Goal: Task Accomplishment & Management: Manage account settings

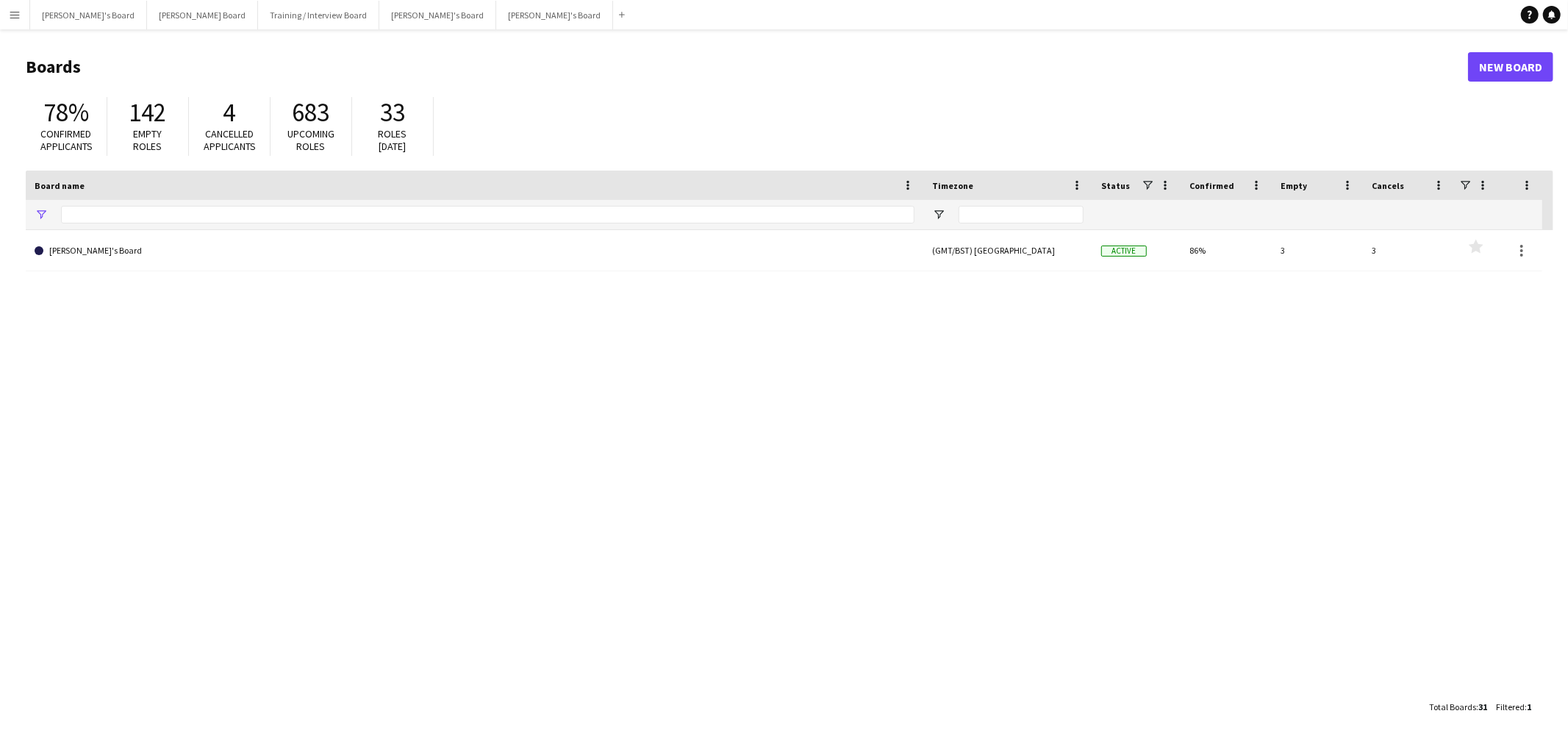
type input "***"
click at [93, 6] on button "[PERSON_NAME]'s Board Close" at bounding box center [88, 15] width 117 height 28
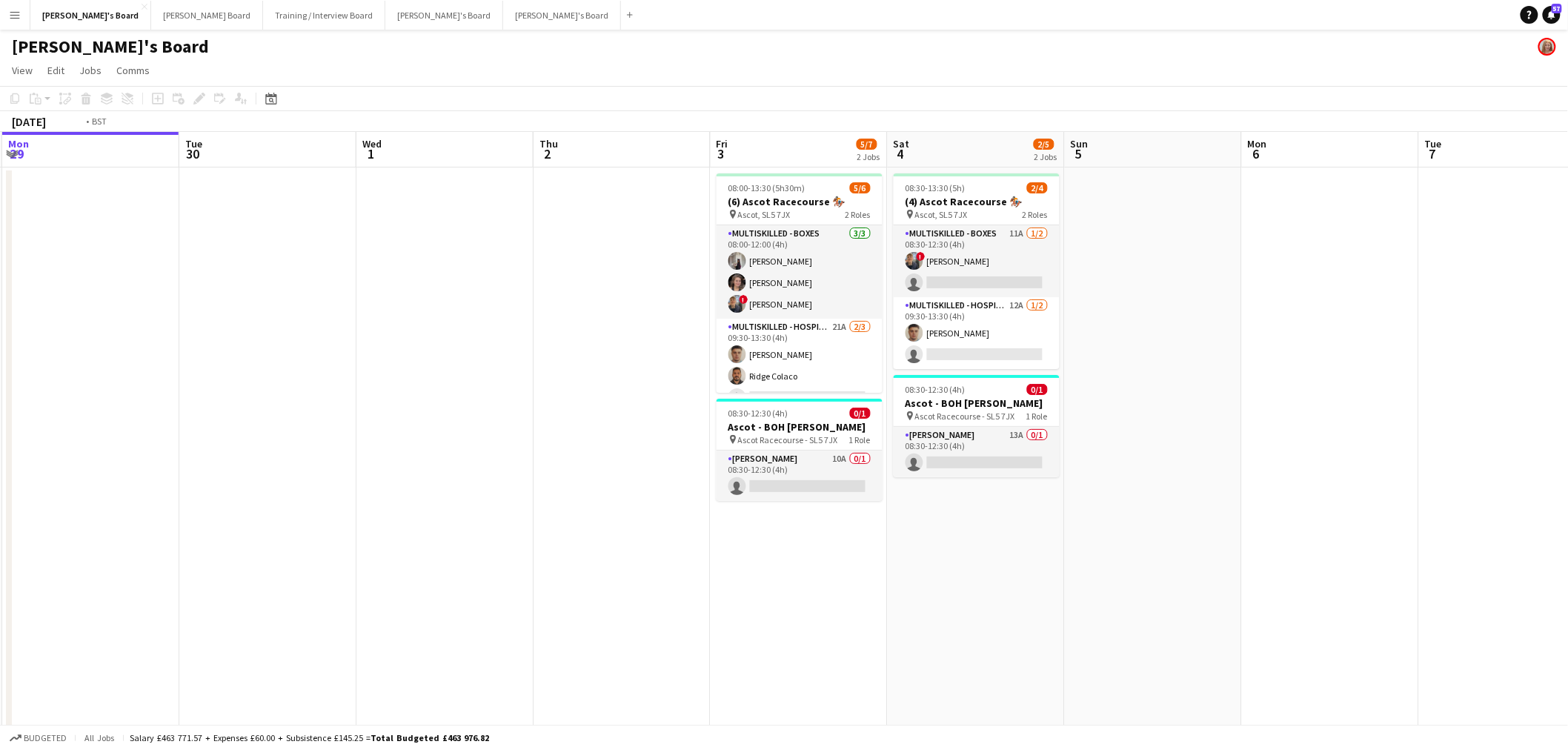
scroll to position [0, 592]
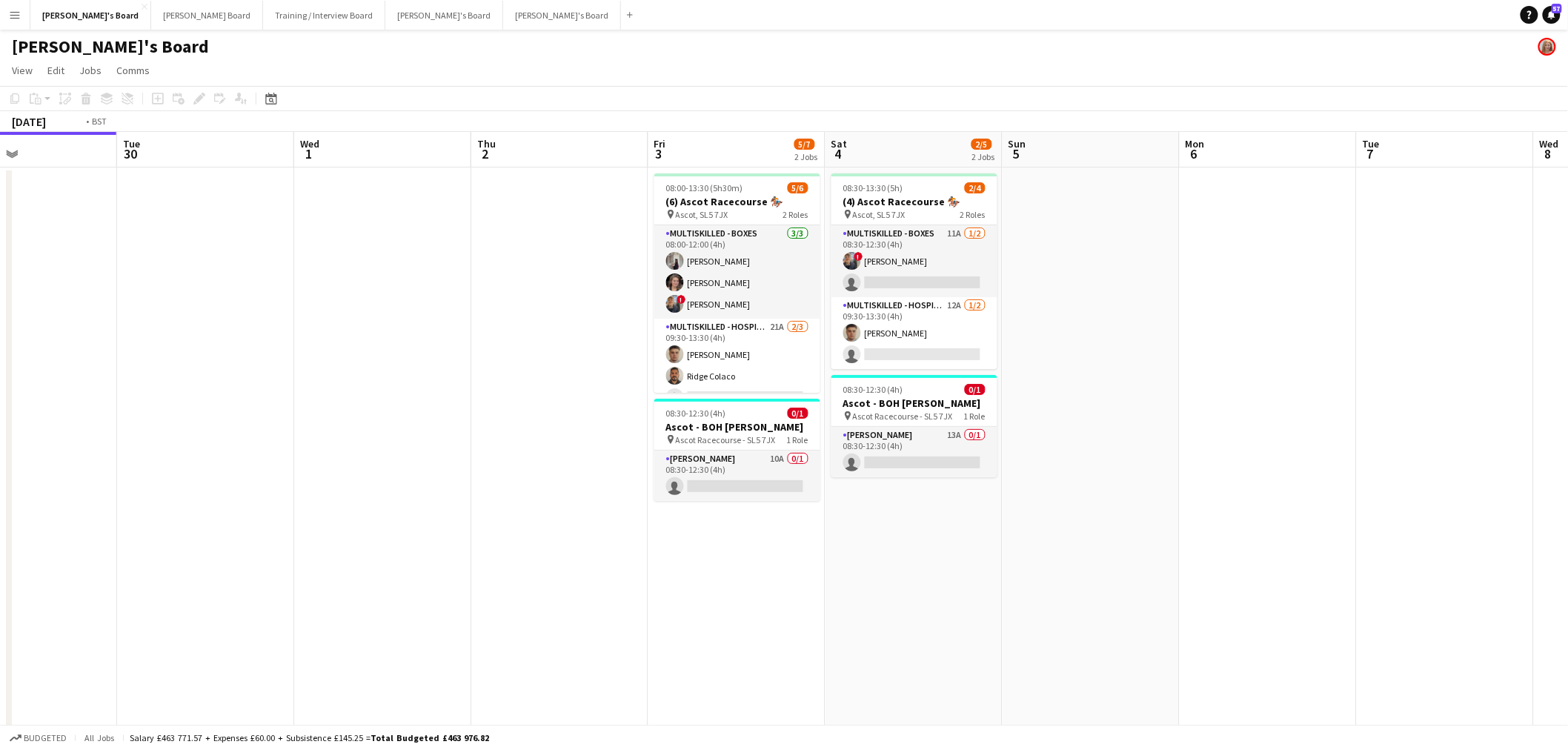
drag, startPoint x: 1376, startPoint y: 302, endPoint x: 1137, endPoint y: 316, distance: 239.4
click at [875, 250] on app-card-role "Multiskilled - Boxes 11A [DATE] 08:30-12:30 (4h) ! [PERSON_NAME] single-neutral…" at bounding box center [915, 261] width 166 height 72
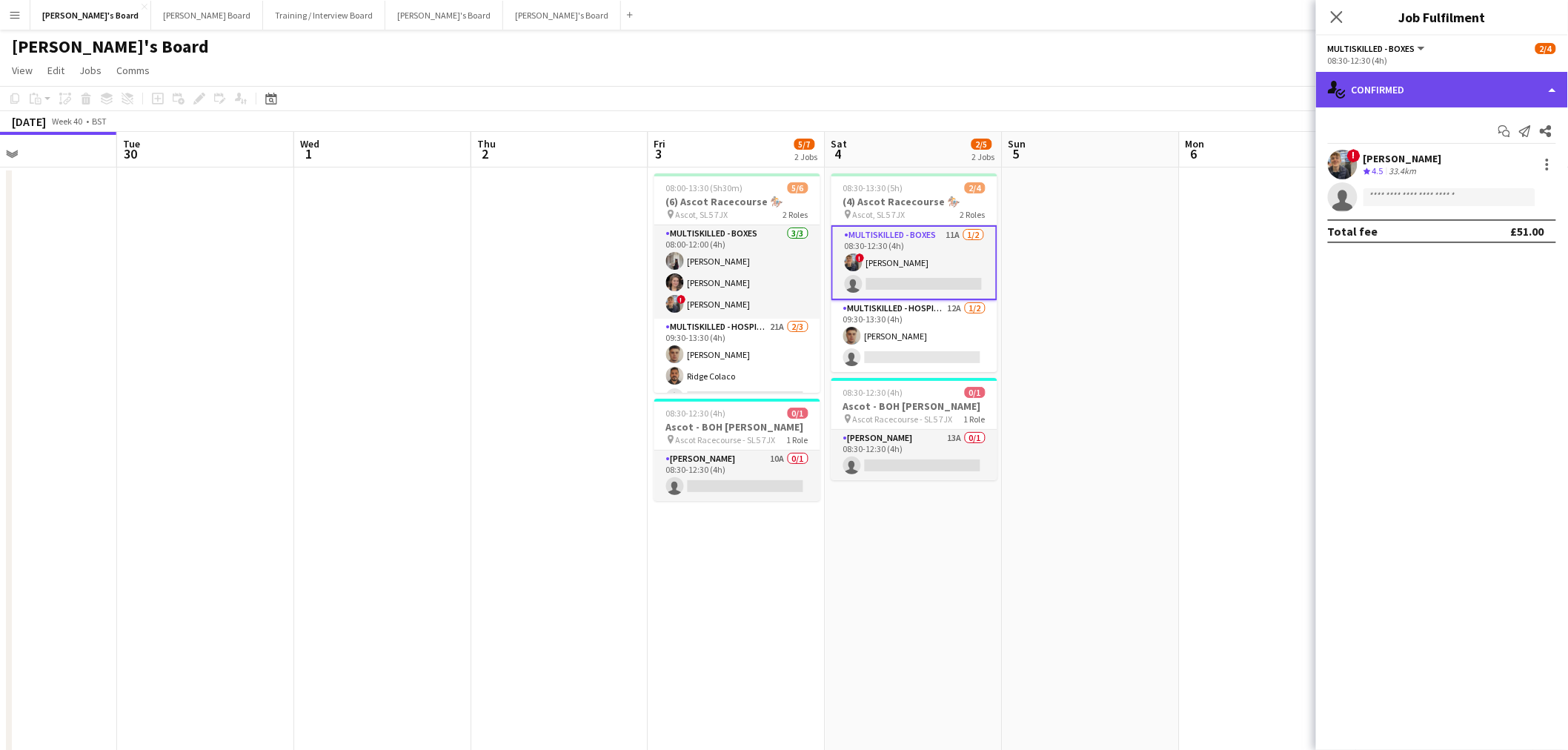
click at [1398, 96] on div "single-neutral-actions-check-2 Confirmed" at bounding box center [1442, 89] width 252 height 35
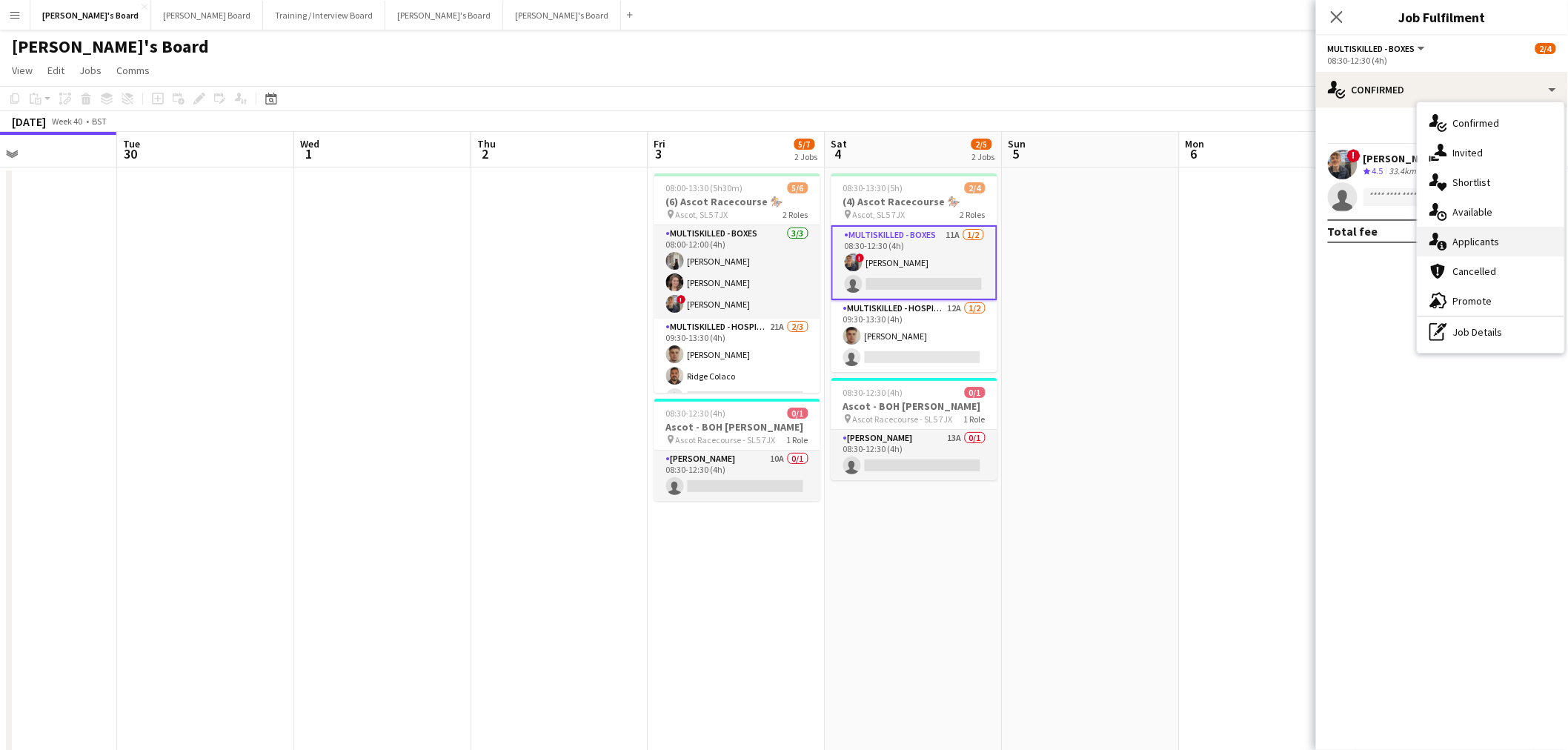
click at [1506, 237] on div "single-neutral-actions-information Applicants" at bounding box center [1490, 241] width 147 height 29
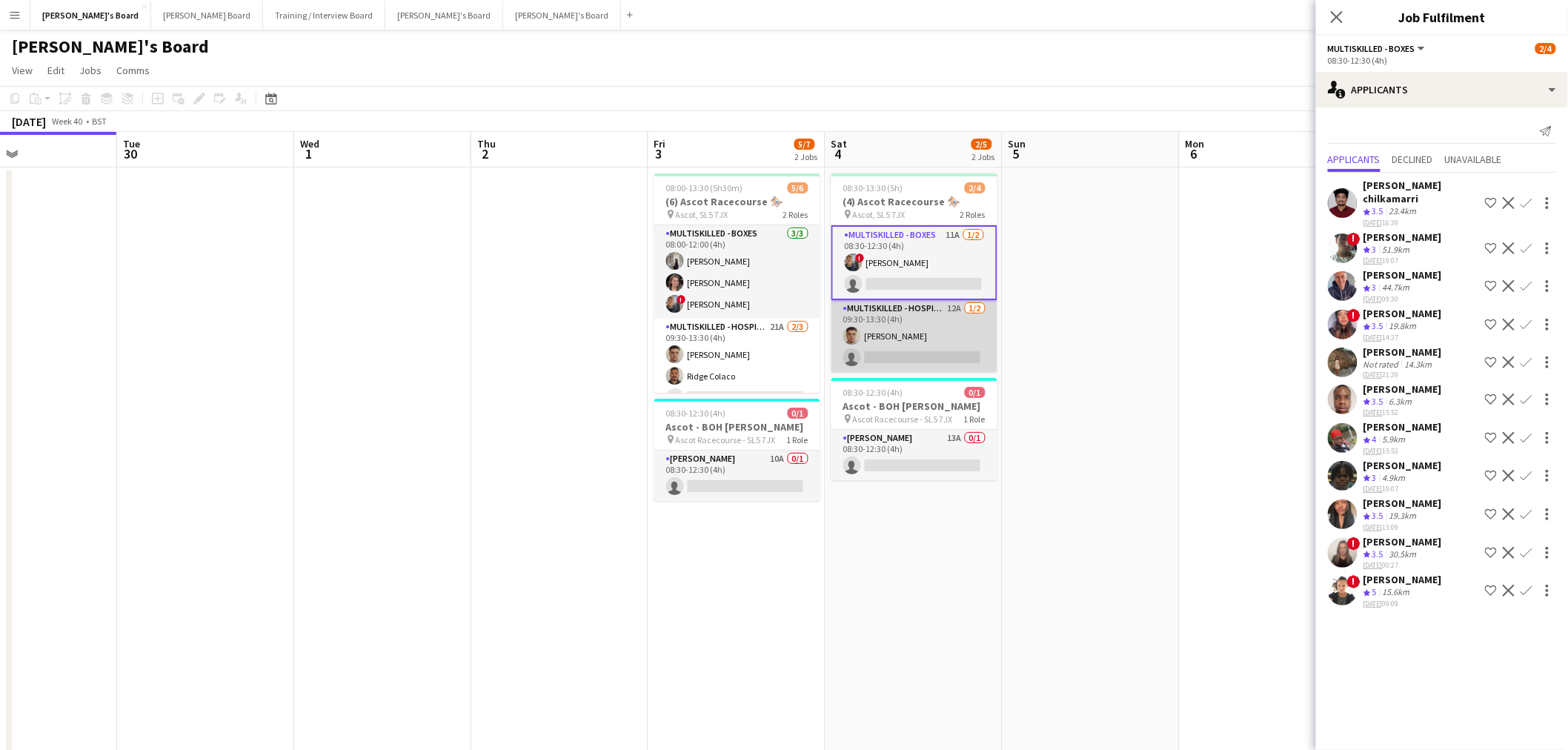
click at [898, 343] on app-card-role "Multiskilled - Hospitality 12A [DATE] 09:30-13:30 (4h) [PERSON_NAME] single-neu…" at bounding box center [915, 336] width 166 height 72
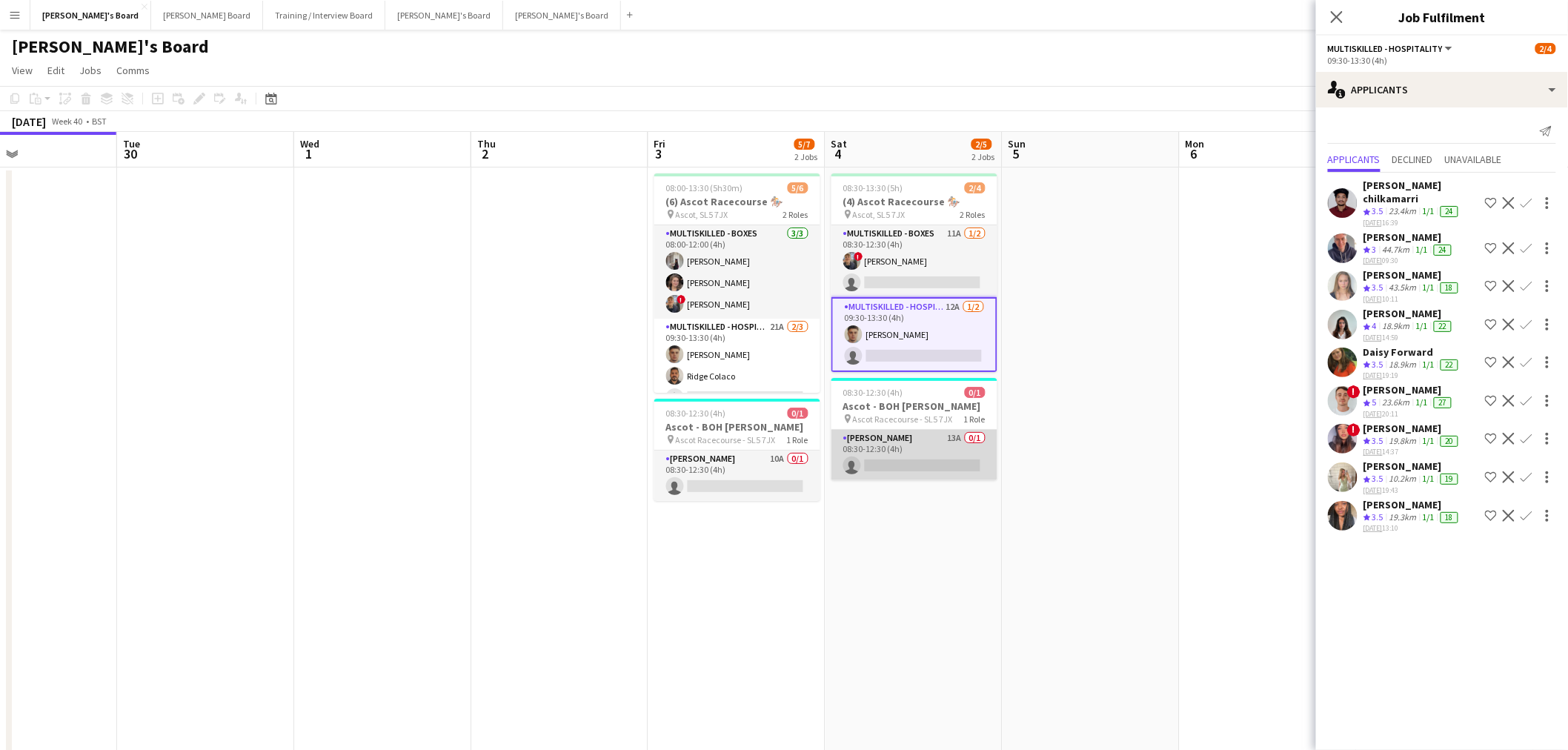
click at [975, 459] on app-card-role "[PERSON_NAME] 13A 0/1 08:30-12:30 (4h) single-neutral-actions" at bounding box center [915, 455] width 166 height 50
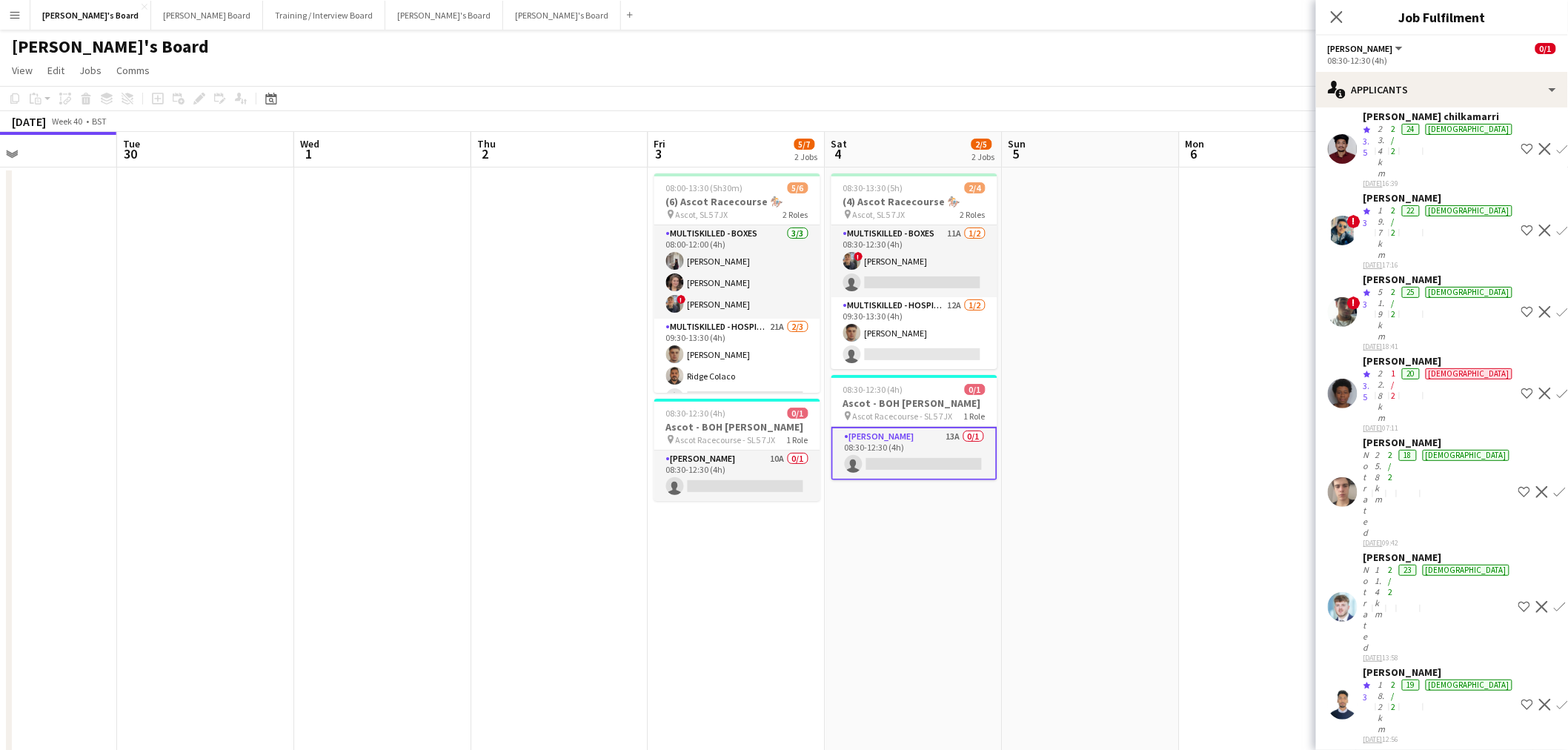
scroll to position [121, 0]
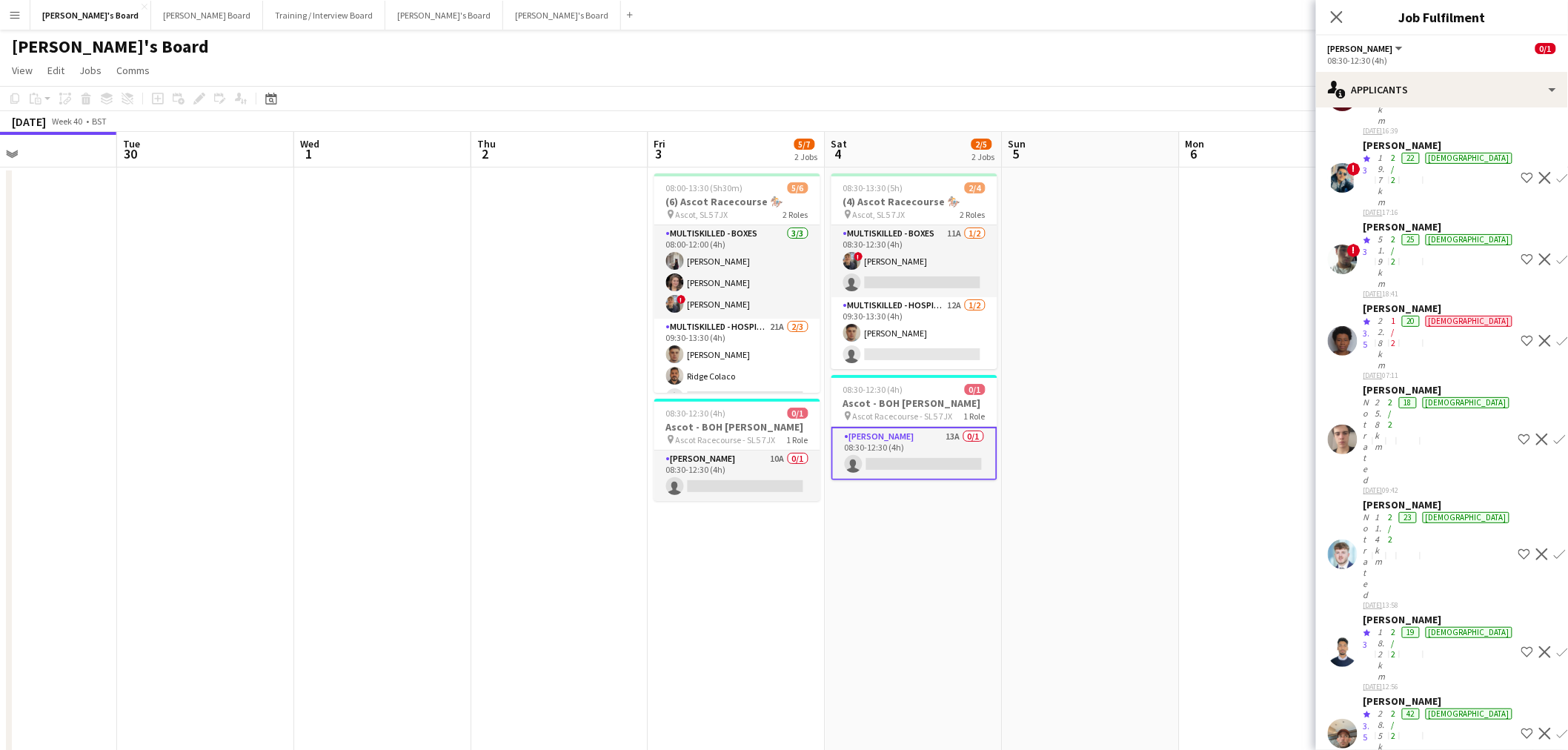
click at [1174, 426] on app-date-cell at bounding box center [1091, 616] width 177 height 898
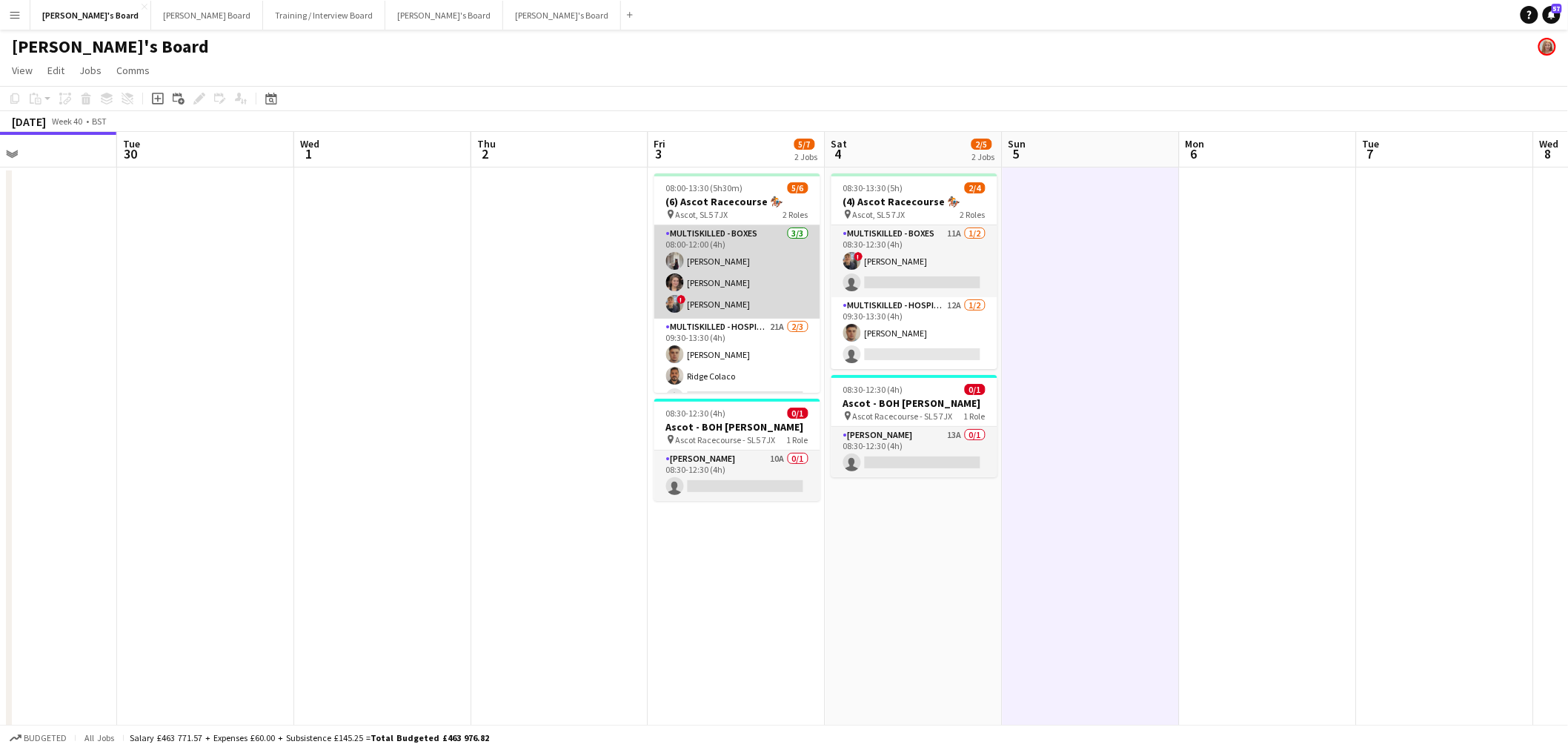
scroll to position [20, 0]
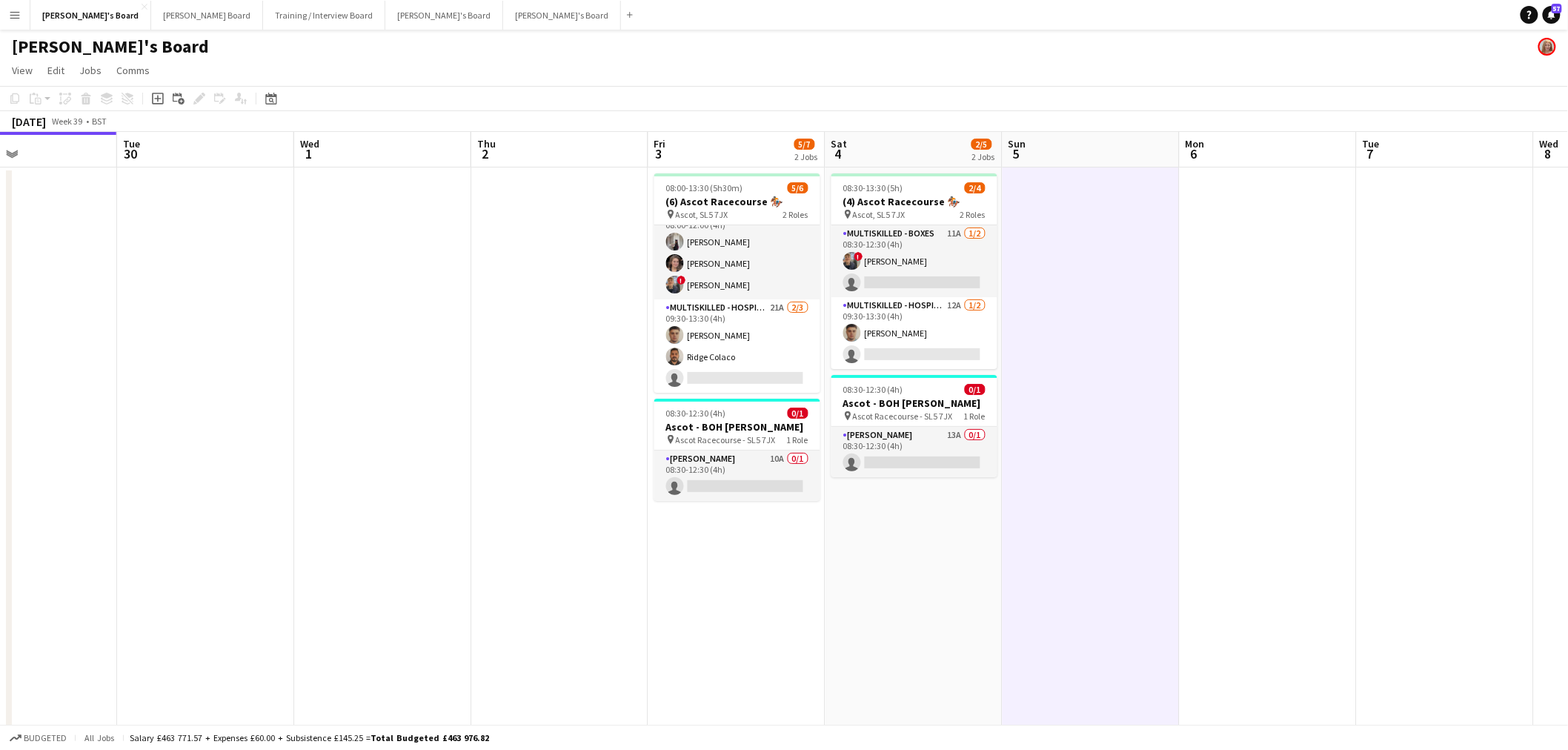
drag, startPoint x: 884, startPoint y: 330, endPoint x: 990, endPoint y: 272, distance: 120.8
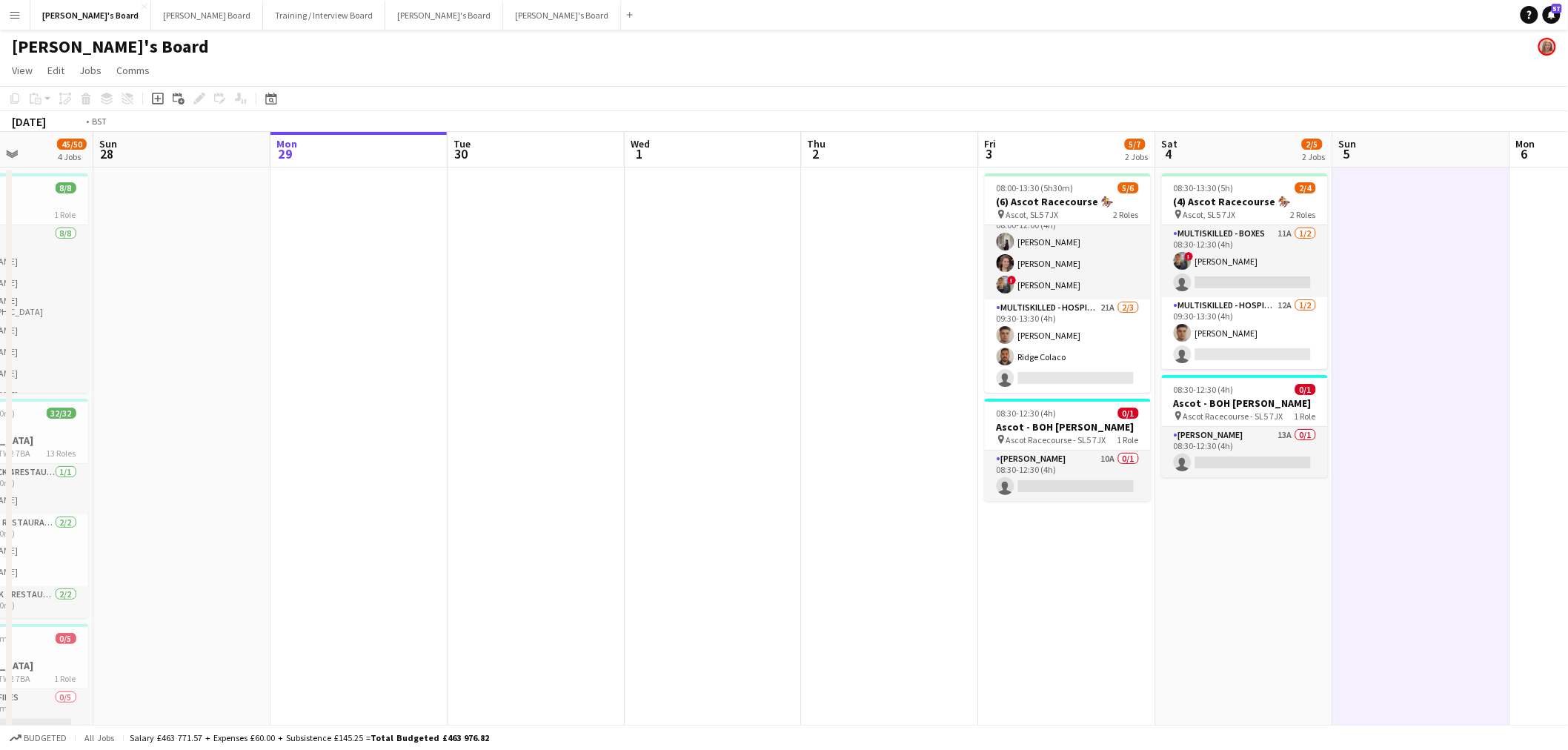
scroll to position [0, 400]
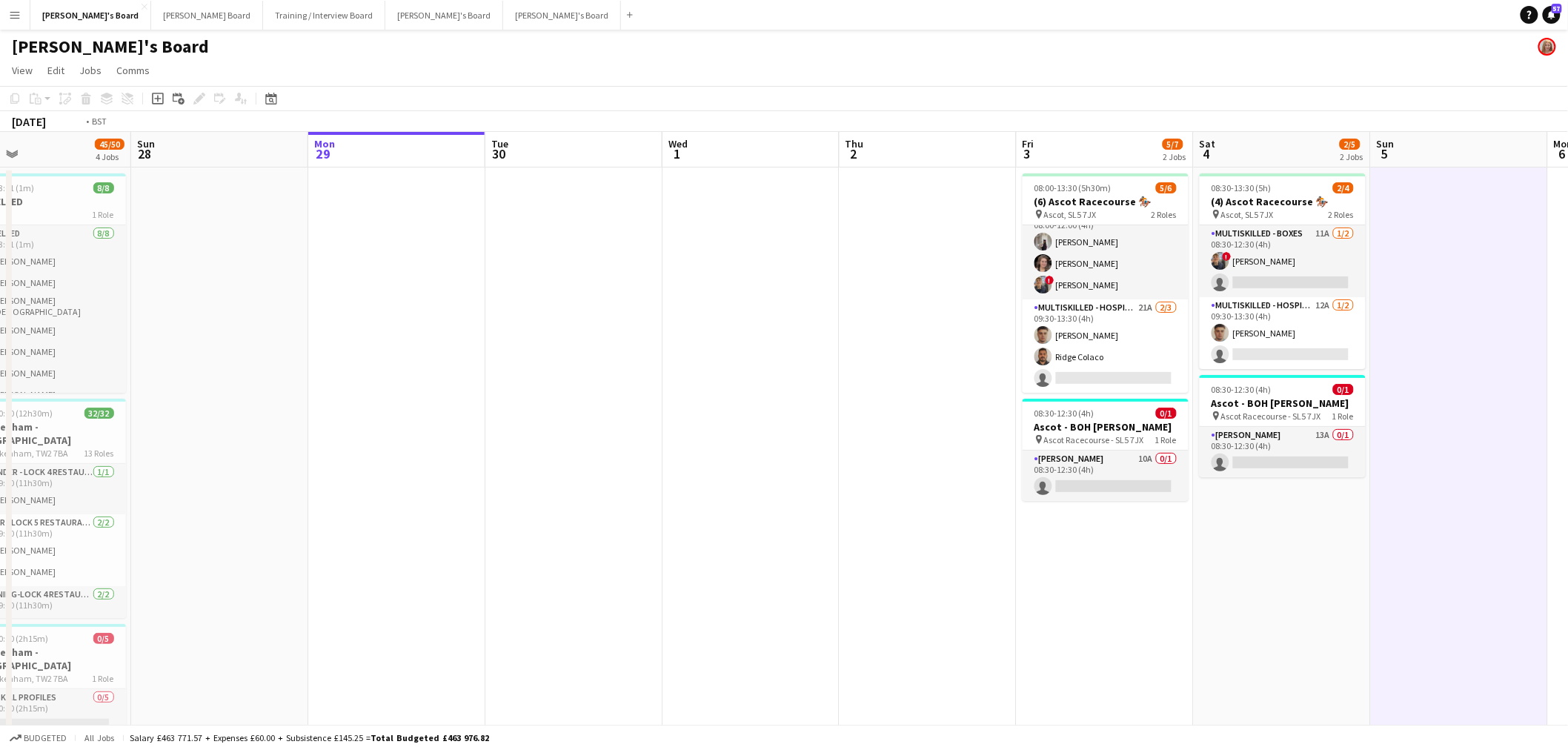
drag, startPoint x: 798, startPoint y: 361, endPoint x: 467, endPoint y: 389, distance: 332.2
